Goal: Check status

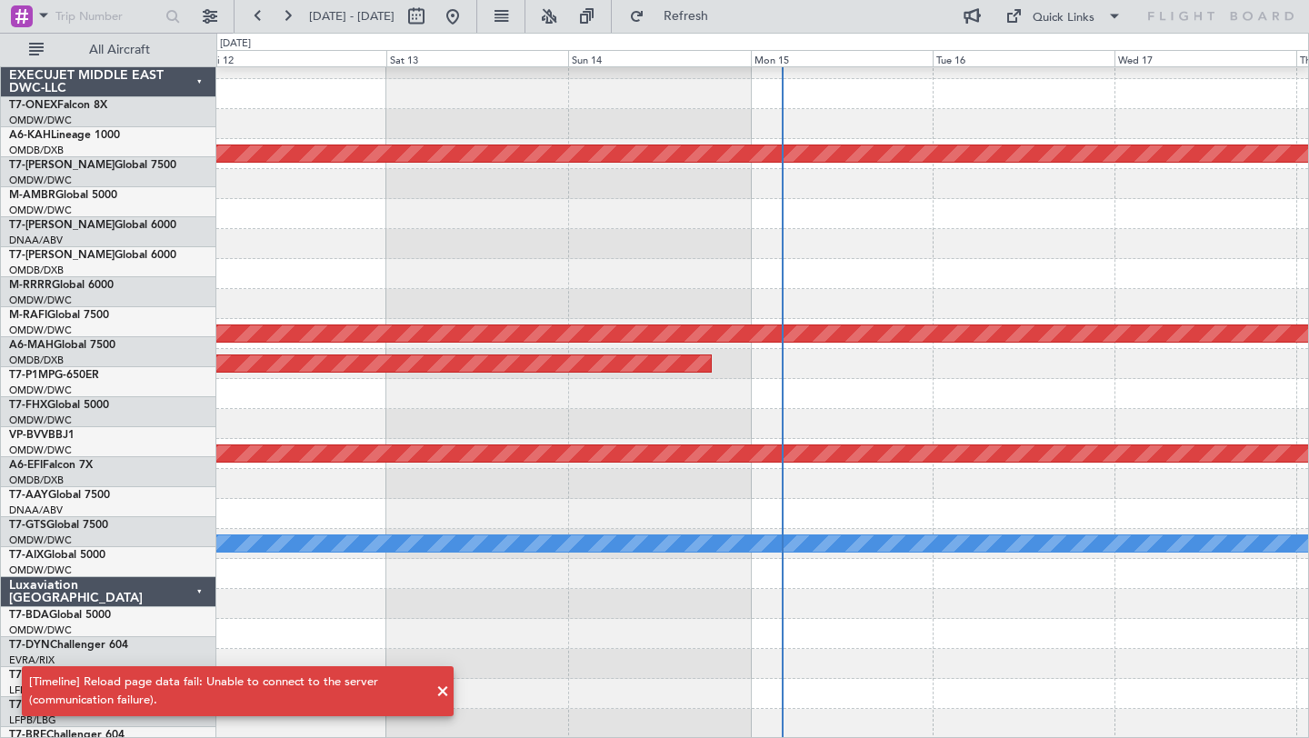
scroll to position [468, 0]
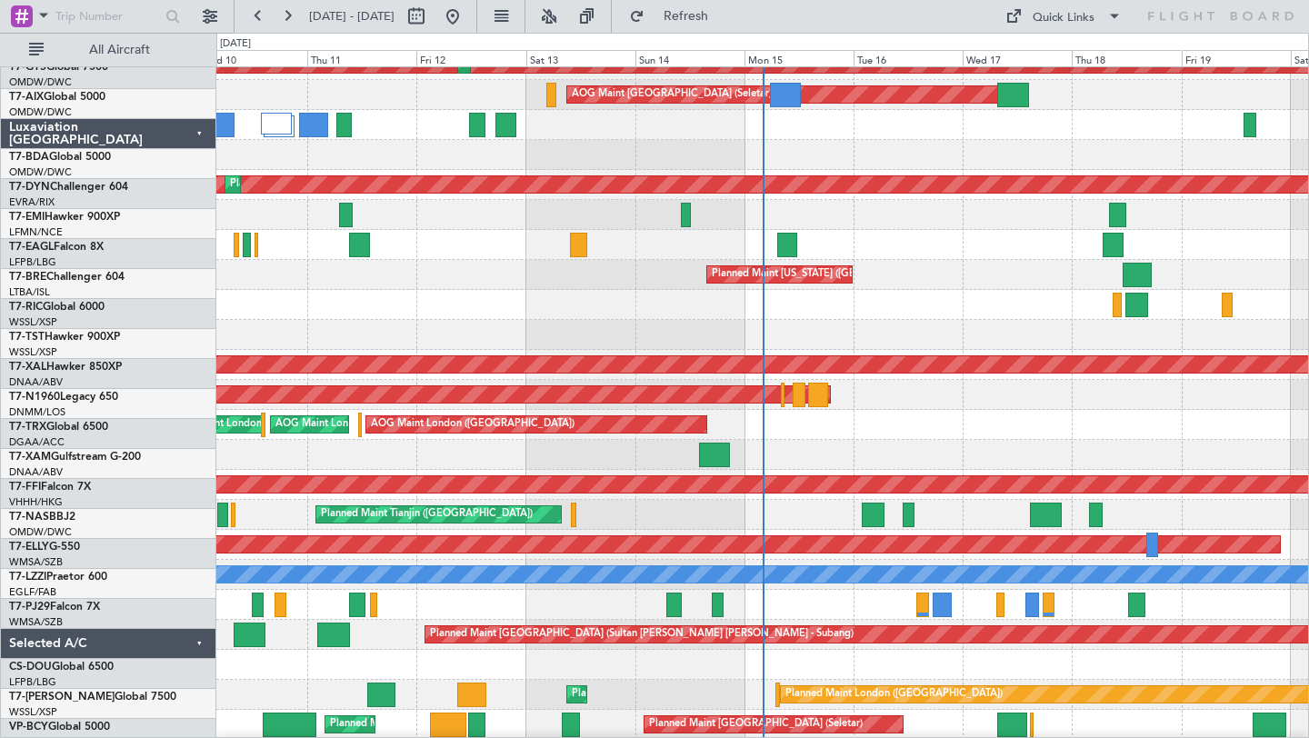
scroll to position [468, 0]
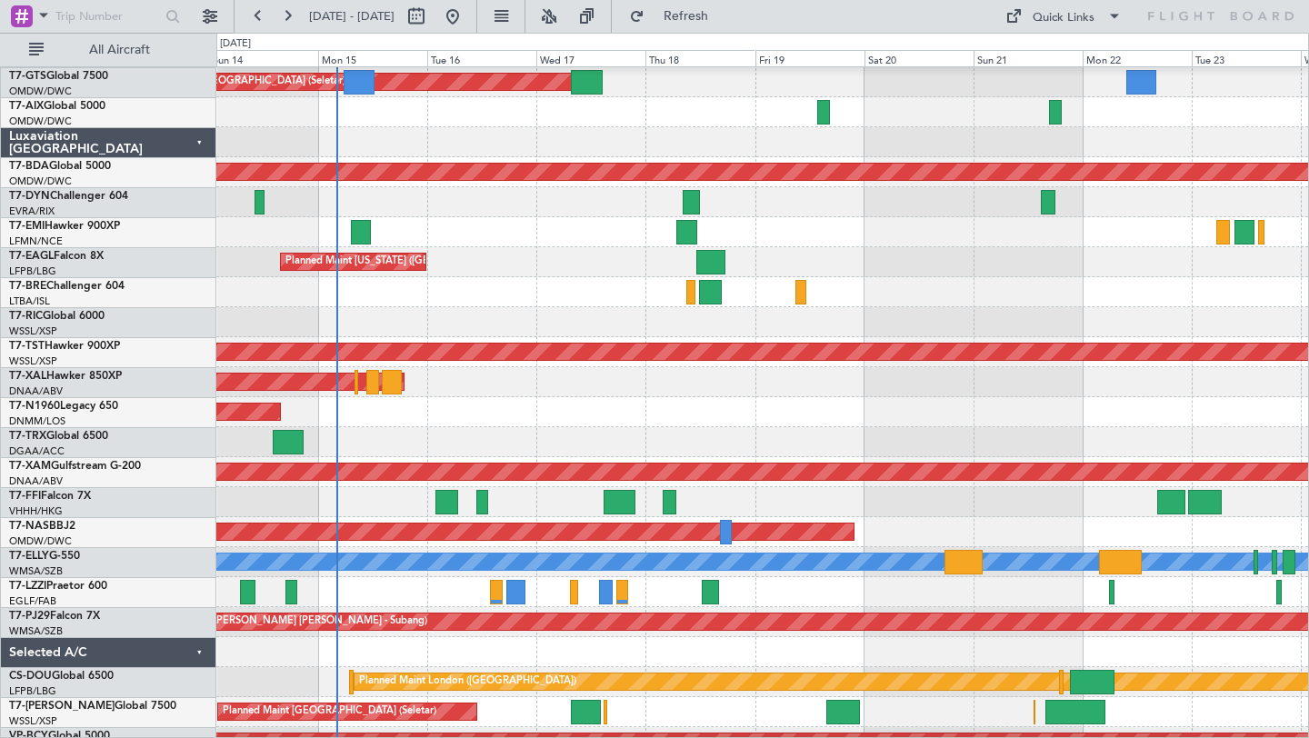
click at [567, 652] on div at bounding box center [762, 652] width 1092 height 30
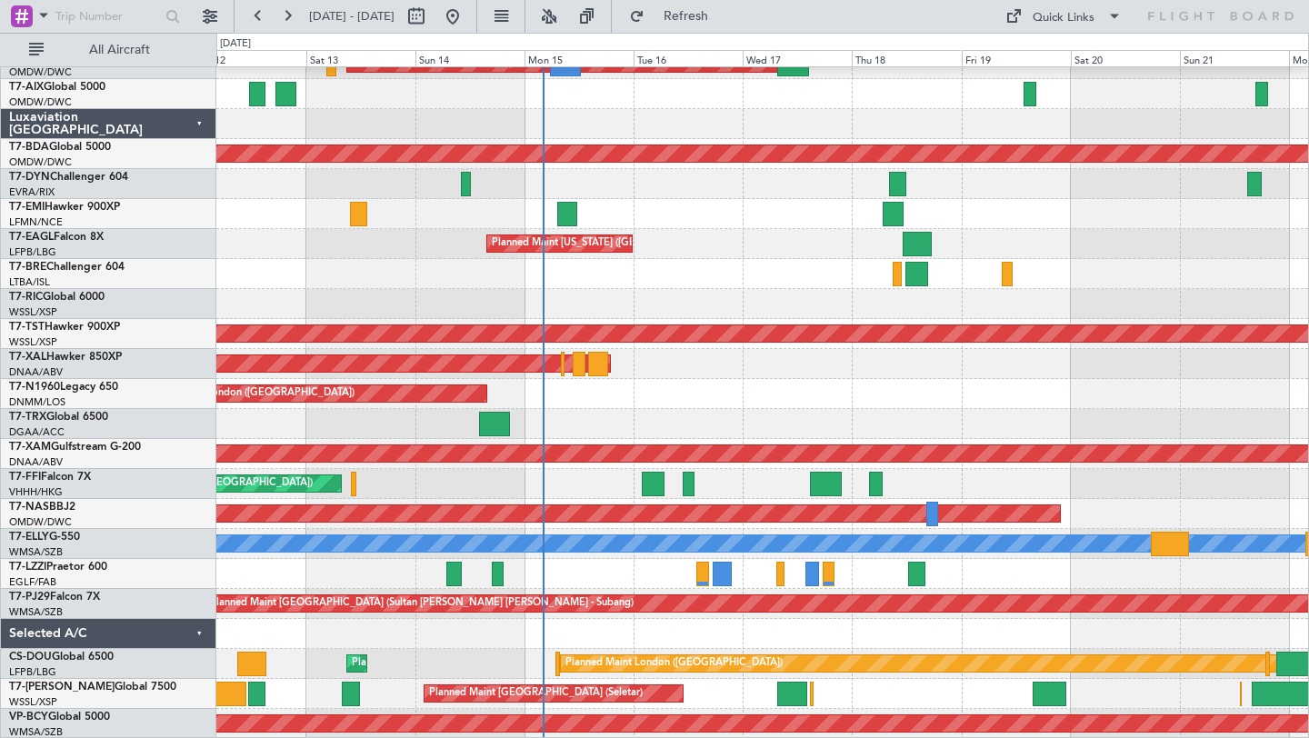
click at [848, 619] on div at bounding box center [762, 634] width 1092 height 30
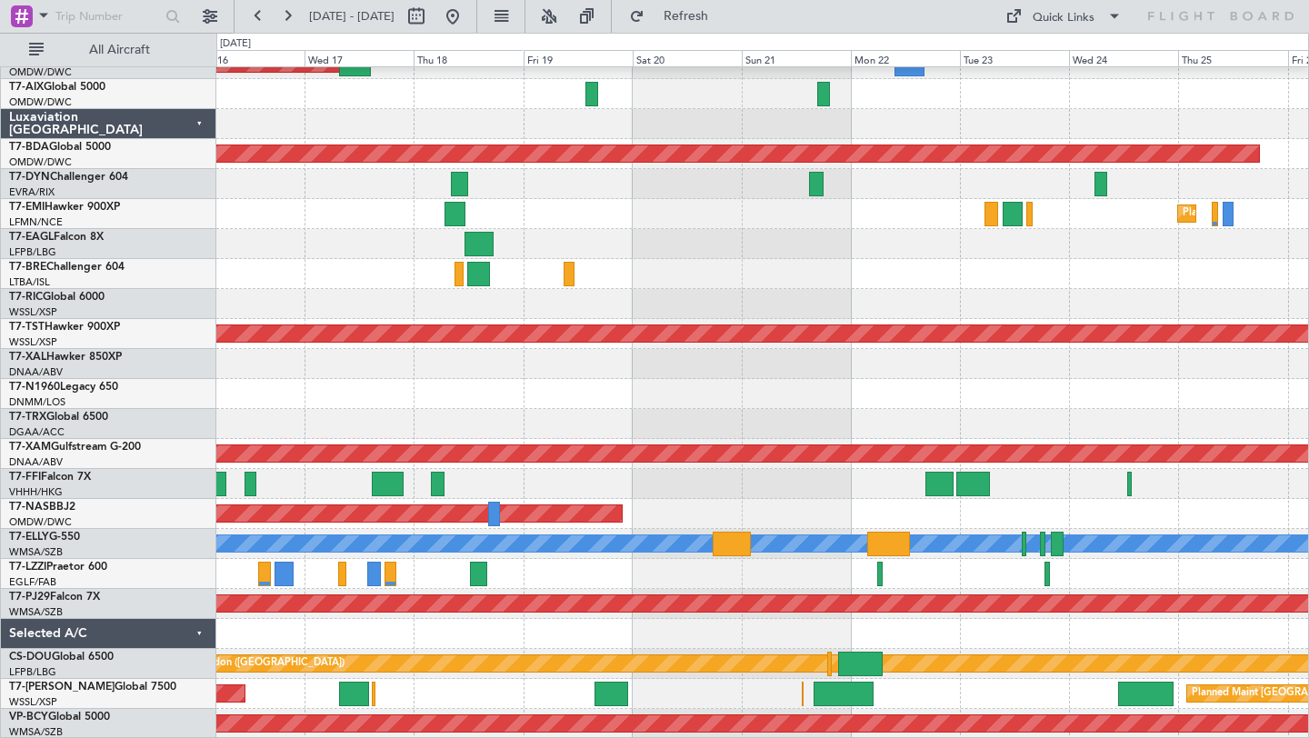
click at [648, 694] on div "Planned Maint [GEOGRAPHIC_DATA] (Seletar) Planned Maint [GEOGRAPHIC_DATA] (Sele…" at bounding box center [762, 694] width 1092 height 30
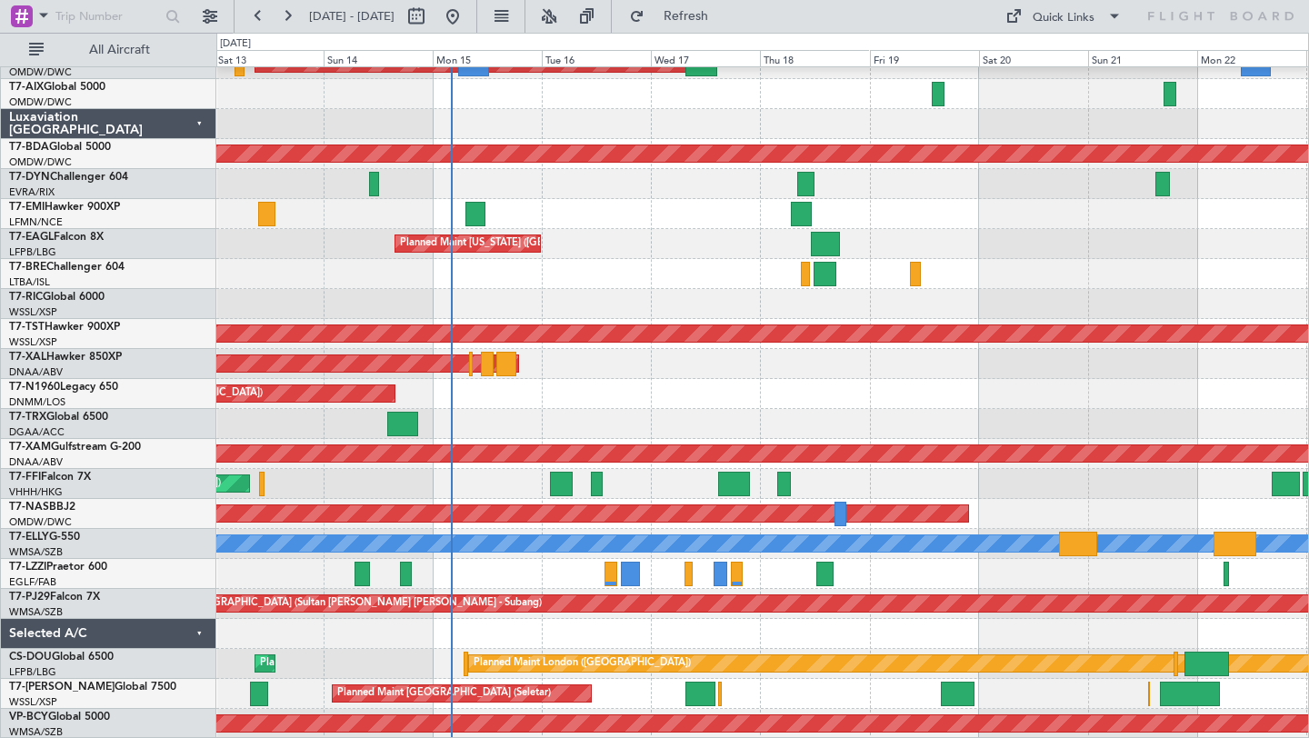
click at [945, 621] on div at bounding box center [762, 634] width 1092 height 30
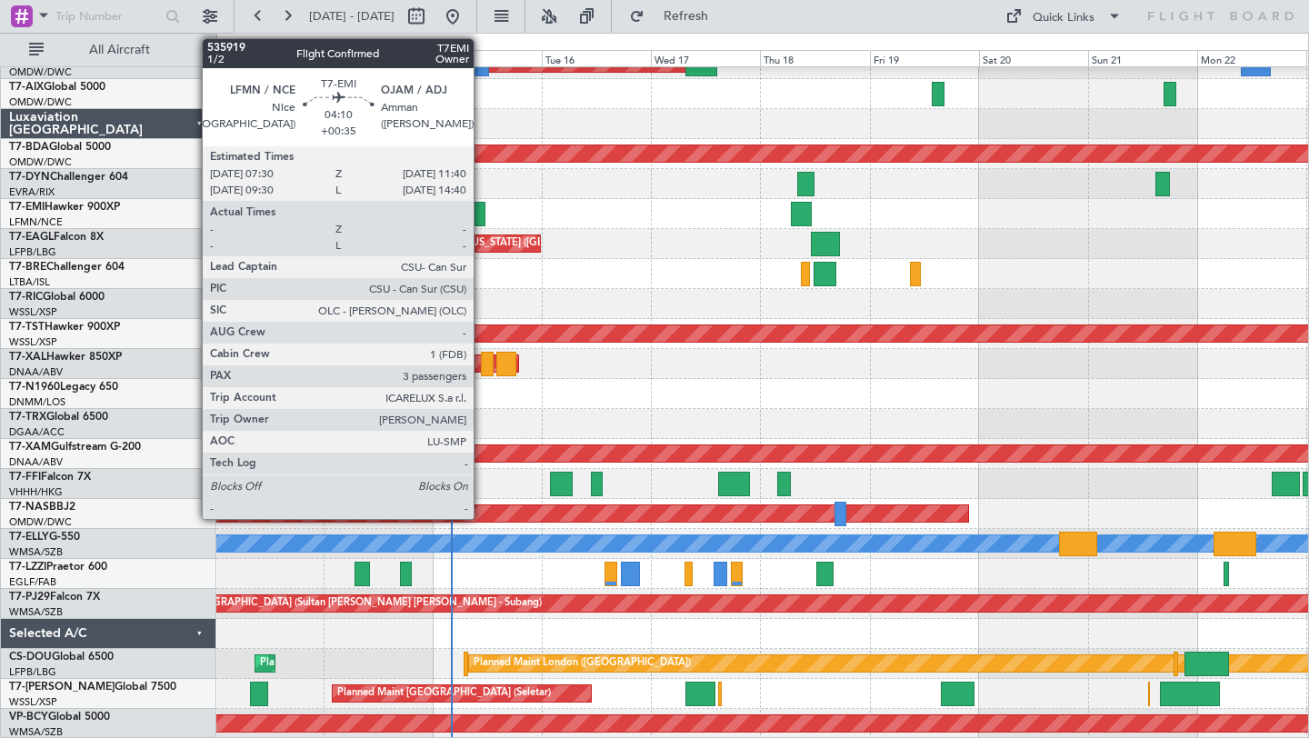
click at [482, 208] on div at bounding box center [475, 214] width 19 height 25
